Goal: Information Seeking & Learning: Find contact information

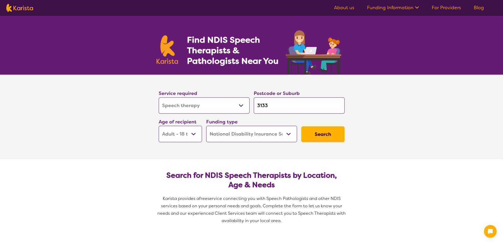
select select "Speech therapy"
select select "AD"
select select "NDIS"
select select "Speech therapy"
select select "AD"
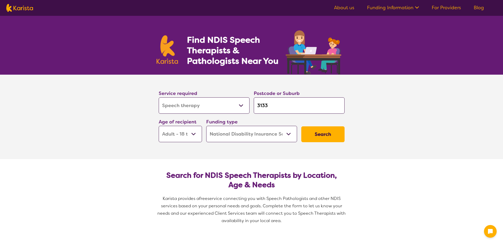
select select "NDIS"
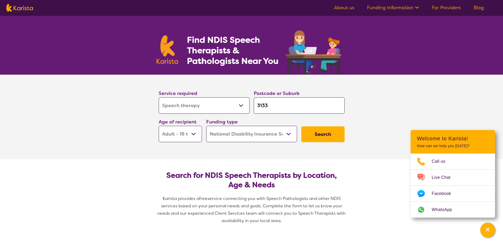
click at [267, 107] on input "3133" at bounding box center [299, 106] width 91 height 16
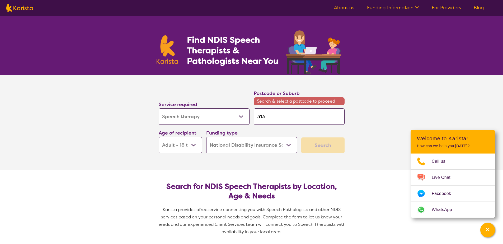
type input "313"
type input "31"
type input "3"
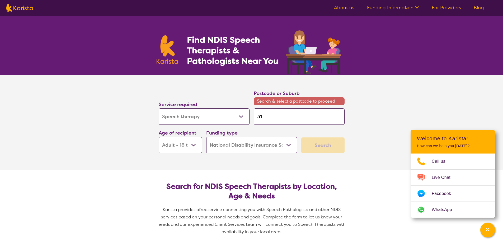
type input "3"
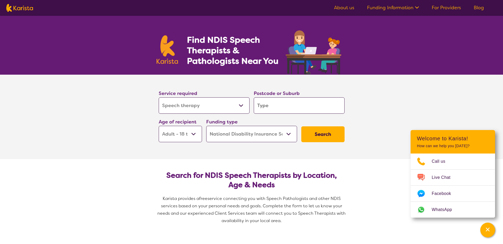
type input "3"
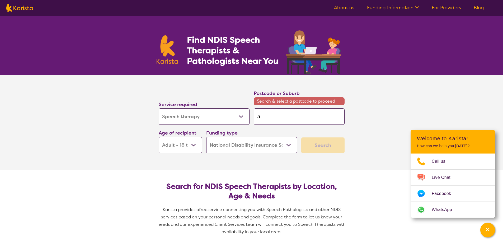
type input "30"
type input "302"
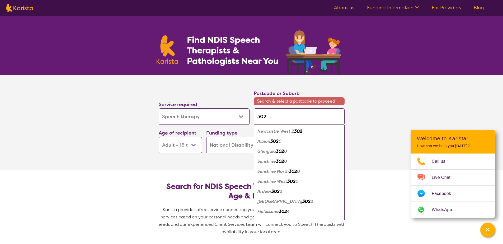
type input "3024"
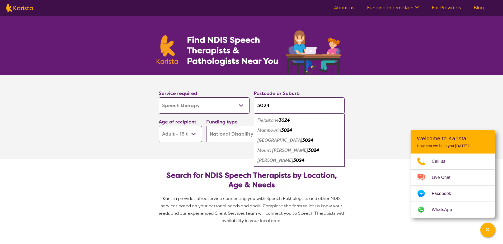
type input "3024"
click at [284, 160] on em "[PERSON_NAME]" at bounding box center [276, 161] width 36 height 6
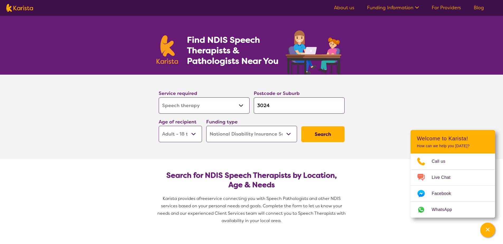
click at [194, 140] on select "Early Childhood - 0 to 9 Child - 10 to 11 Adolescent - 12 to 17 Adult - 18 to 6…" at bounding box center [180, 134] width 43 height 16
click at [159, 126] on select "Early Childhood - 0 to 9 Child - 10 to 11 Adolescent - 12 to 17 Adult - 18 to 6…" at bounding box center [180, 134] width 43 height 16
click at [334, 137] on button "Search" at bounding box center [322, 135] width 43 height 16
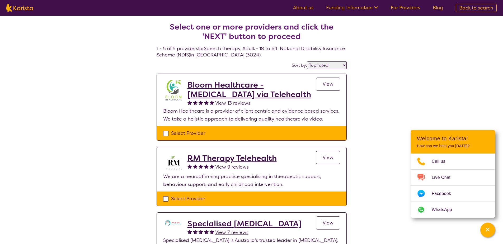
click at [327, 66] on select "Highly reviewed Top rated" at bounding box center [327, 66] width 40 height 8
select select "highly_reviewed"
click at [308, 62] on select "Highly reviewed Top rated" at bounding box center [327, 66] width 40 height 8
click at [103, 109] on div "Select one or more providers and click the 'NEXT' button to proceed 1 - 5 of 5 …" at bounding box center [251, 230] width 503 height 429
click at [236, 56] on h4 "Select one or more providers and click the 'NEXT' button to proceed 1 - 5 of 5 …" at bounding box center [252, 34] width 190 height 49
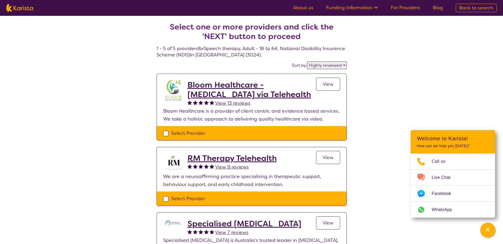
click at [233, 54] on h4 "Select one or more providers and click the 'NEXT' button to proceed 1 - 5 of 5 …" at bounding box center [252, 34] width 190 height 49
click at [232, 48] on h4 "Select one or more providers and click the 'NEXT' button to proceed 1 - 5 of 5 …" at bounding box center [252, 34] width 190 height 49
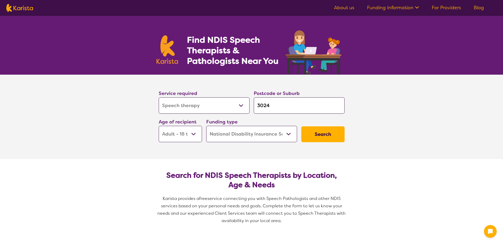
select select "Speech therapy"
select select "AD"
select select "NDIS"
select select "Speech therapy"
select select "AD"
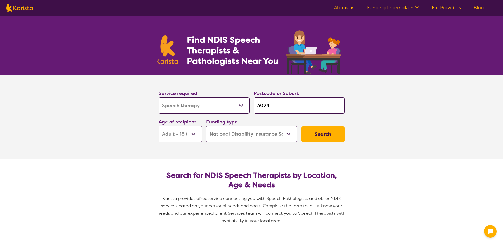
select select "NDIS"
click at [275, 108] on input "3024" at bounding box center [299, 106] width 91 height 16
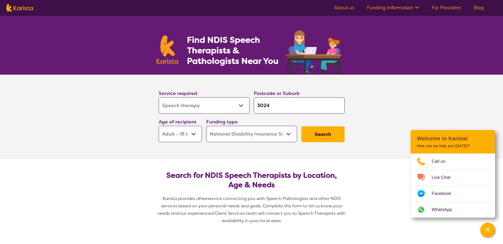
type input "302"
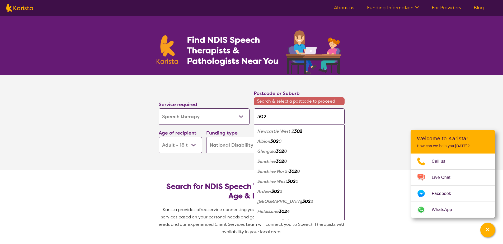
type input "30"
type input "3"
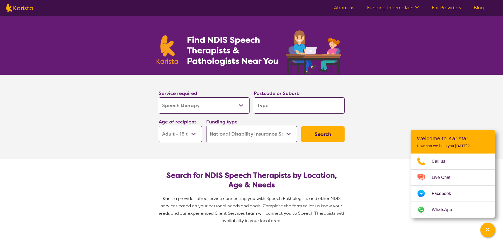
type input "w"
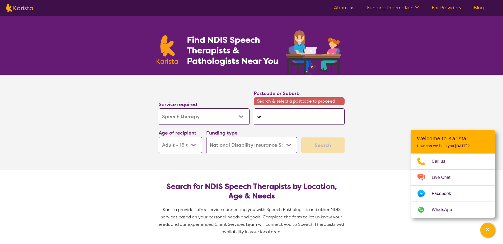
type input "we"
type input "wer"
type input "werr"
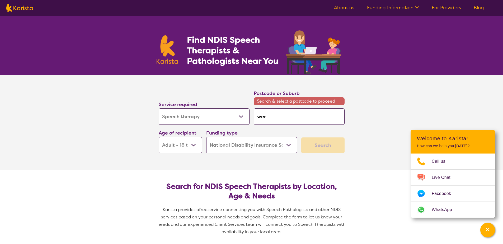
type input "werr"
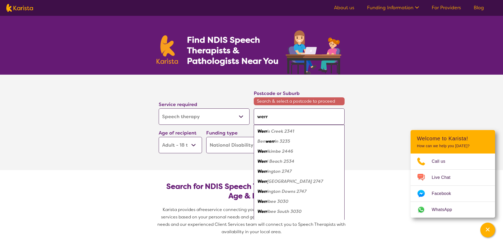
click at [277, 203] on em "ibee 3030" at bounding box center [277, 202] width 21 height 6
type input "3030"
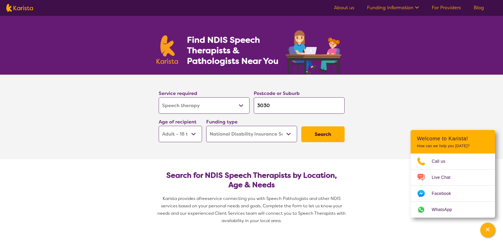
click at [323, 138] on button "Search" at bounding box center [322, 135] width 43 height 16
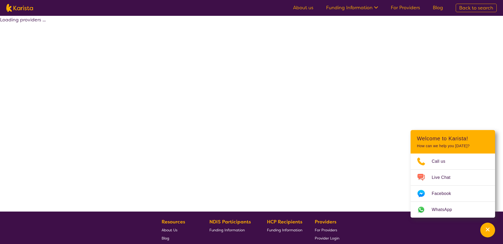
select select "by_score"
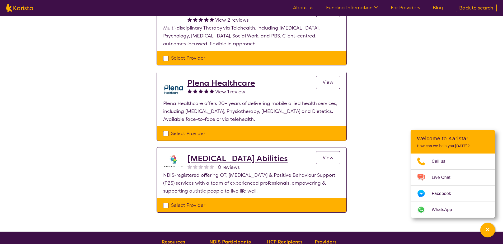
scroll to position [396, 0]
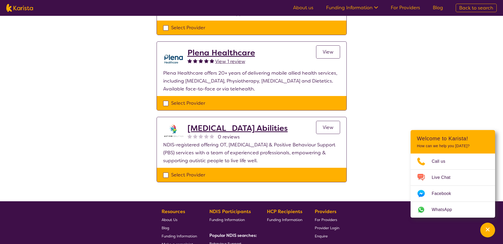
click at [213, 124] on h2 "[MEDICAL_DATA] Abilities" at bounding box center [238, 129] width 100 height 10
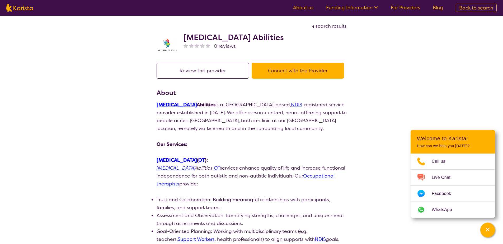
click at [164, 45] on img at bounding box center [167, 45] width 21 height 14
drag, startPoint x: 245, startPoint y: 39, endPoint x: 182, endPoint y: 39, distance: 62.9
click at [182, 39] on div "[MEDICAL_DATA] Abilities 0 reviews" at bounding box center [252, 43] width 190 height 26
click at [179, 40] on div "[MEDICAL_DATA] Abilities 0 reviews" at bounding box center [252, 43] width 190 height 26
